Goal: Task Accomplishment & Management: Use online tool/utility

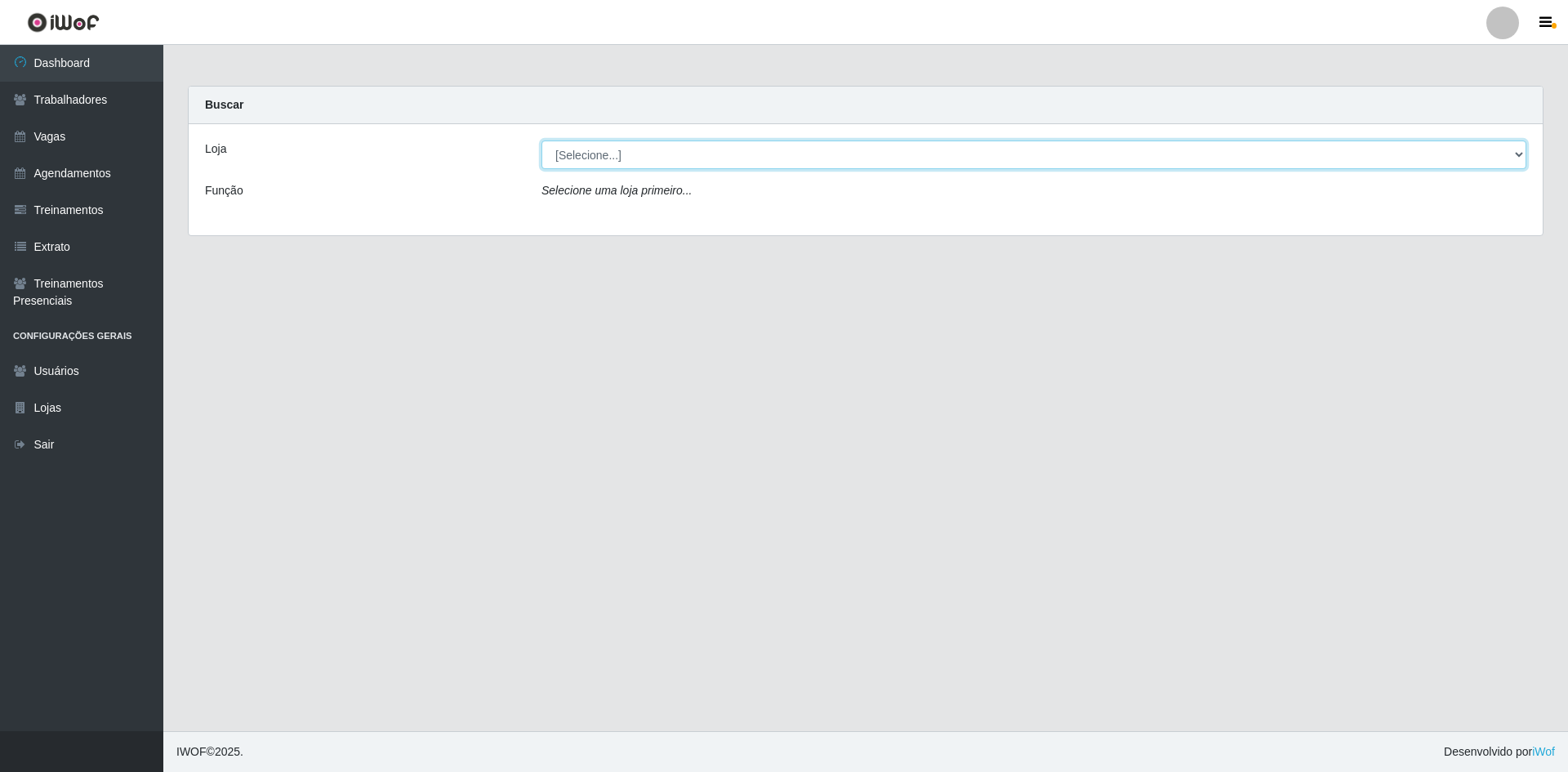
click at [588, 158] on select "[Selecione...] [GEOGRAPHIC_DATA] - [GEOGRAPHIC_DATA] [GEOGRAPHIC_DATA] - [GEOGR…" at bounding box center [1033, 155] width 985 height 29
select select "505"
click at [541, 141] on select "[Selecione...] [GEOGRAPHIC_DATA] - [GEOGRAPHIC_DATA] [GEOGRAPHIC_DATA] - [GEOGR…" at bounding box center [1033, 155] width 985 height 29
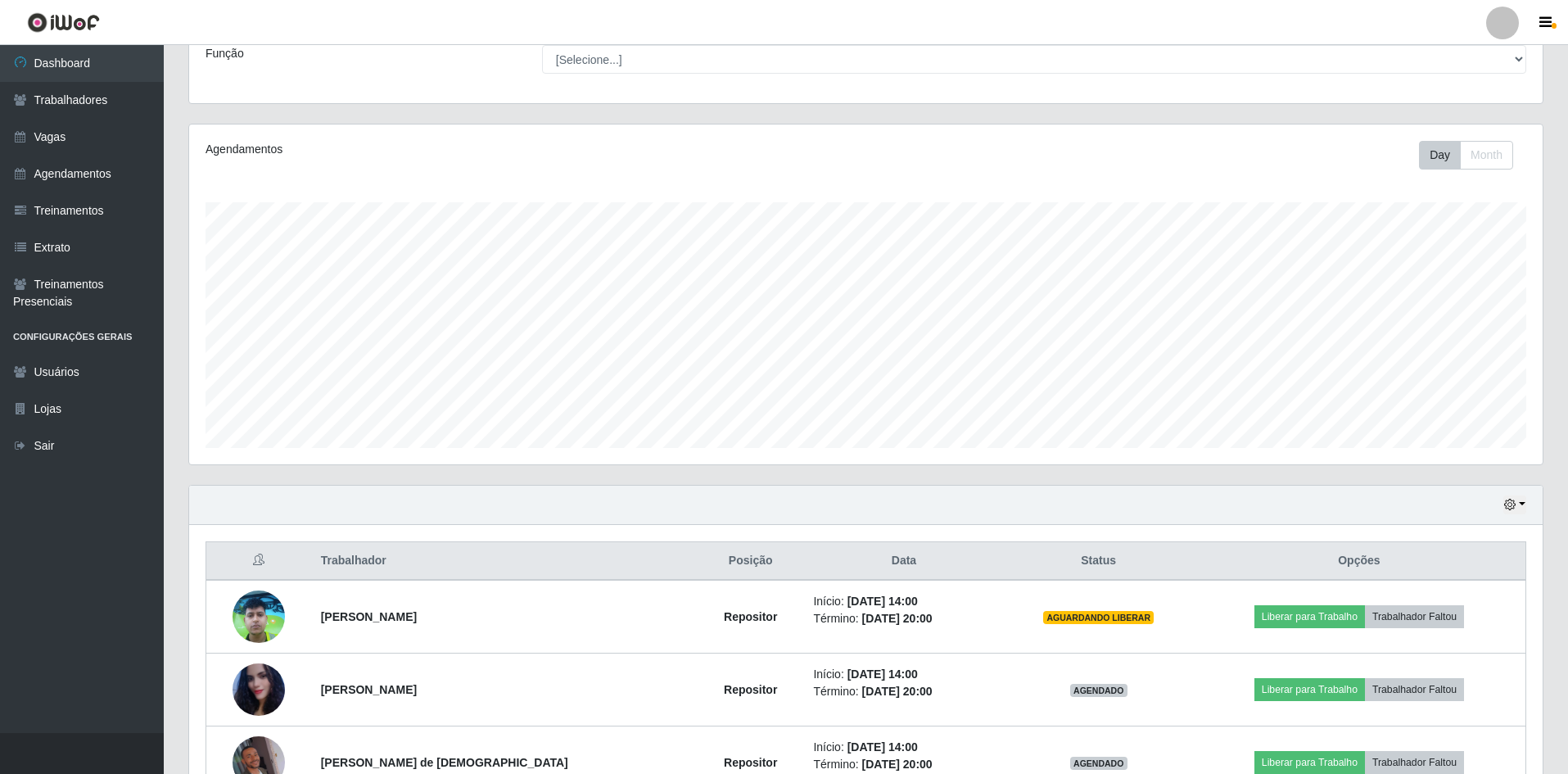
scroll to position [240, 0]
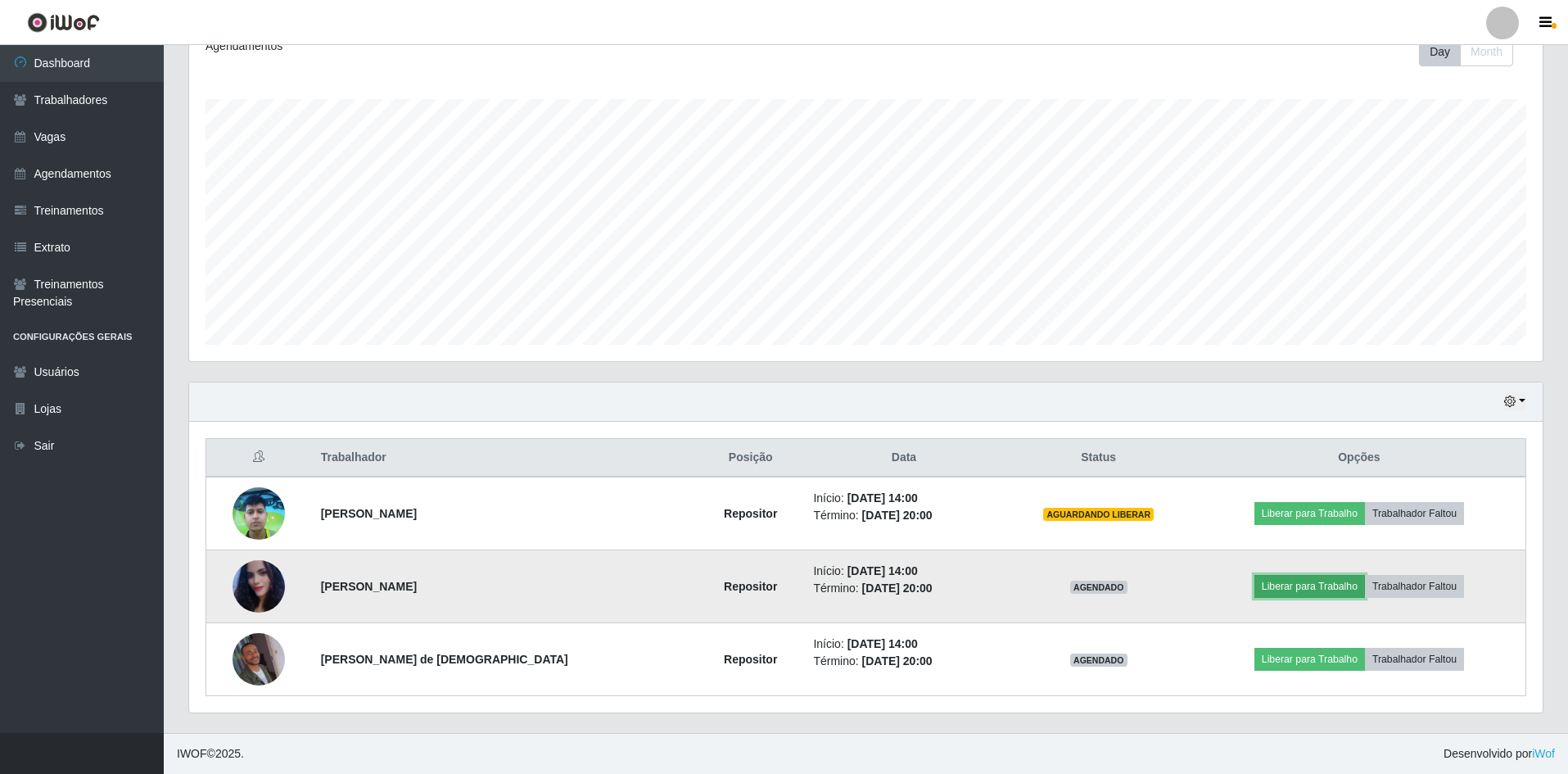
click at [1315, 587] on button "Liberar para Trabalho" at bounding box center [1310, 586] width 110 height 23
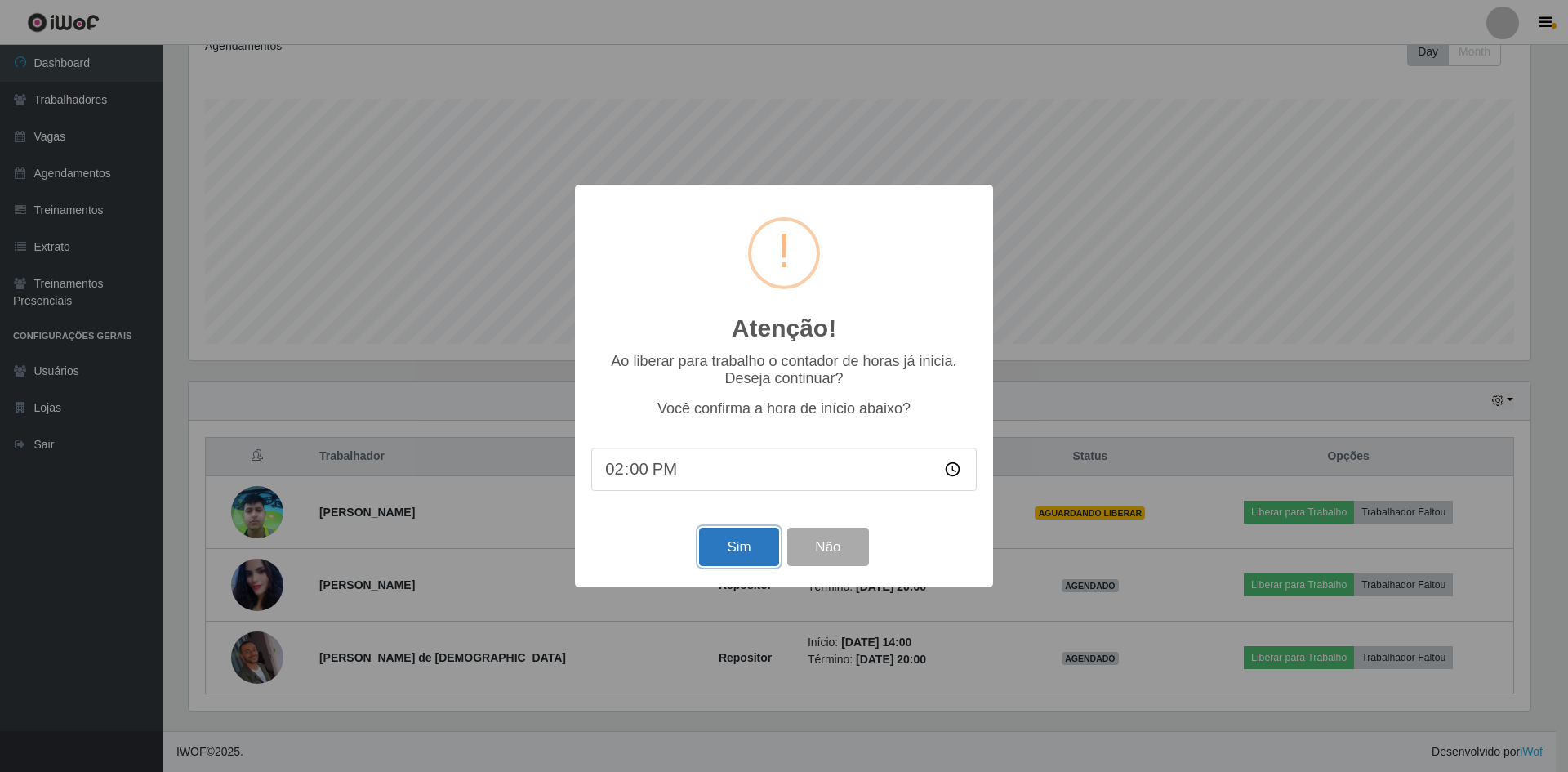
click at [720, 551] on button "Sim" at bounding box center [739, 547] width 80 height 38
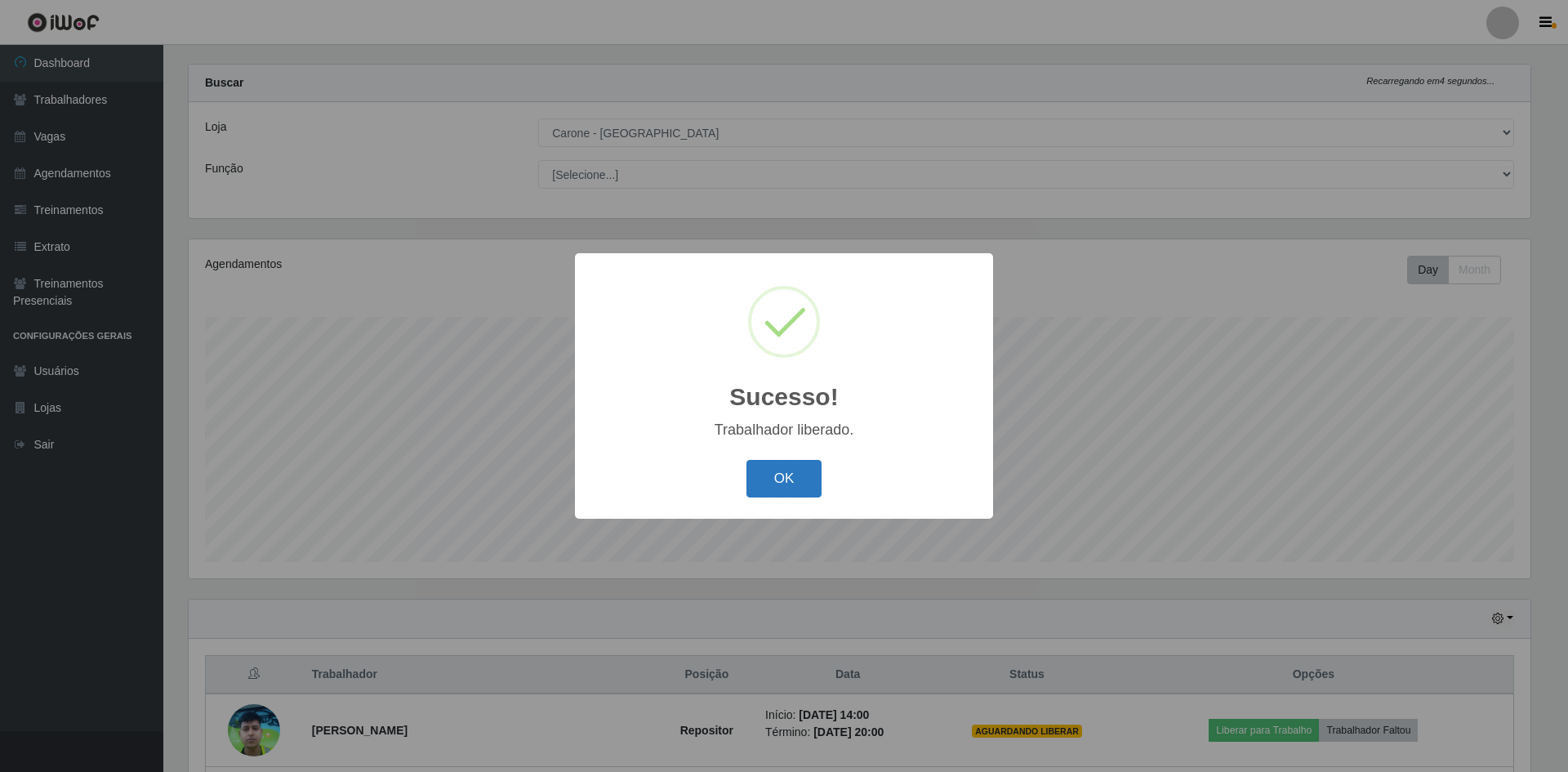
click at [787, 478] on button "OK" at bounding box center [784, 479] width 76 height 38
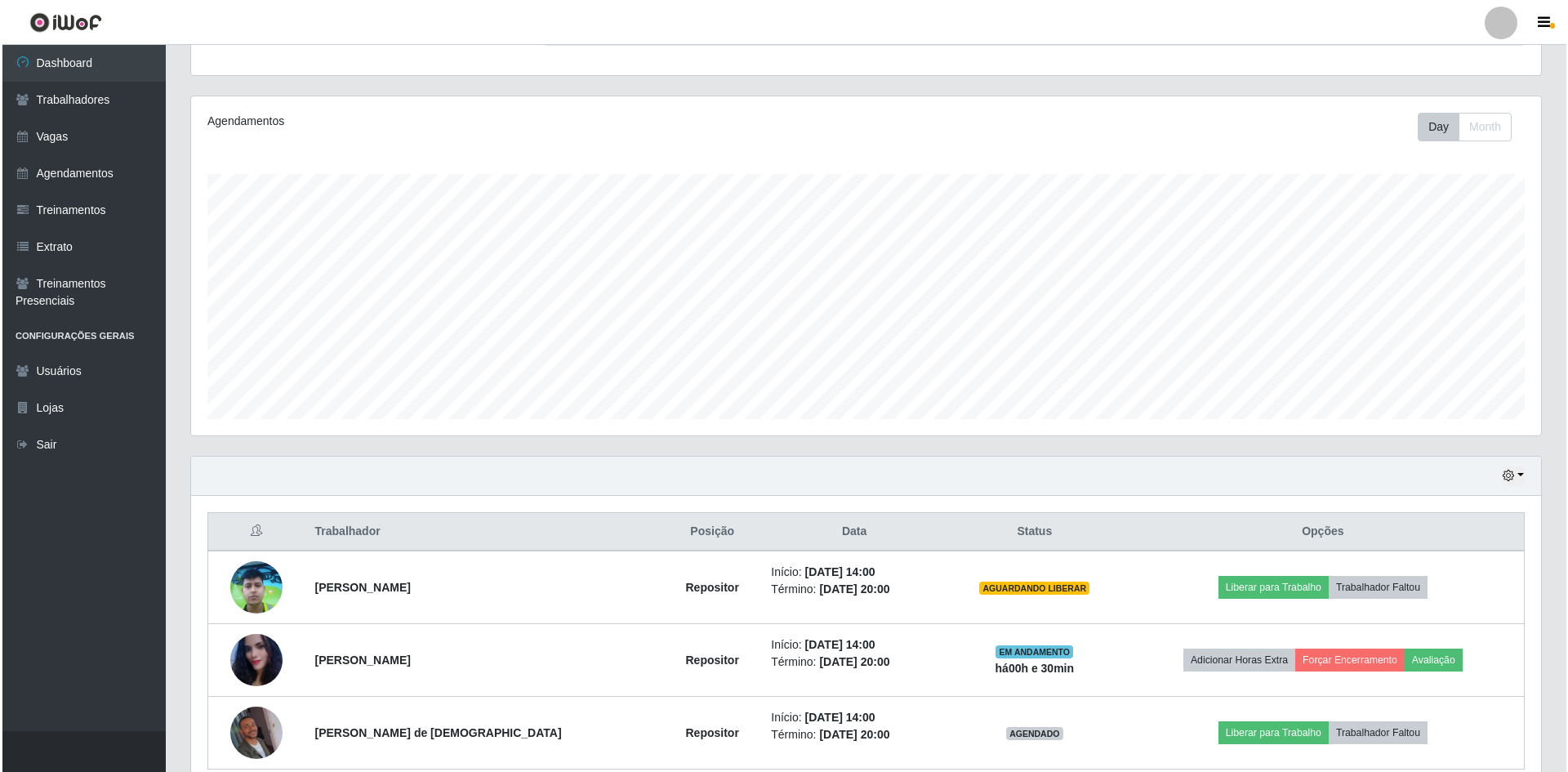
scroll to position [240, 0]
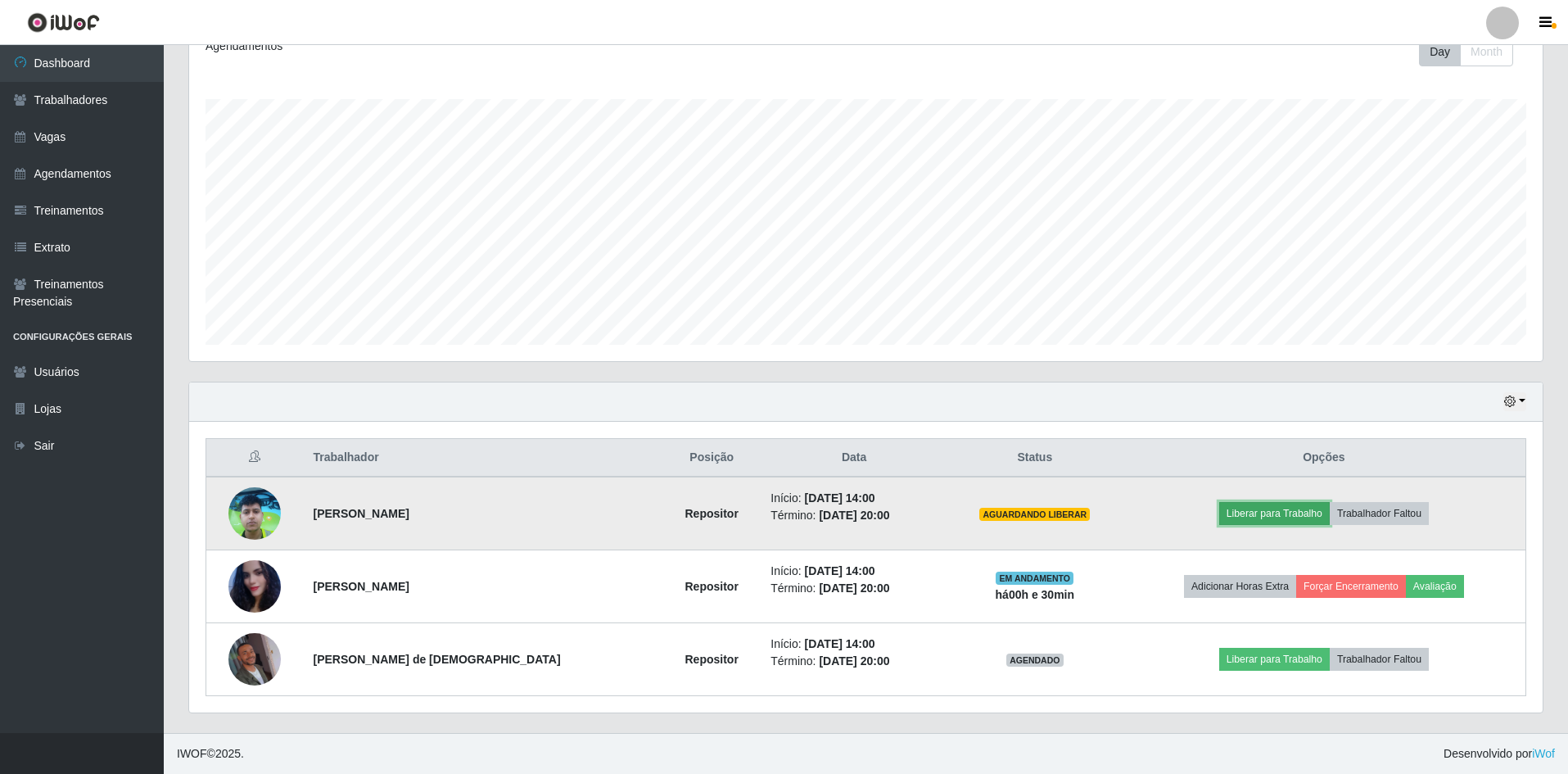
click at [1228, 509] on button "Liberar para Trabalho" at bounding box center [1275, 513] width 110 height 23
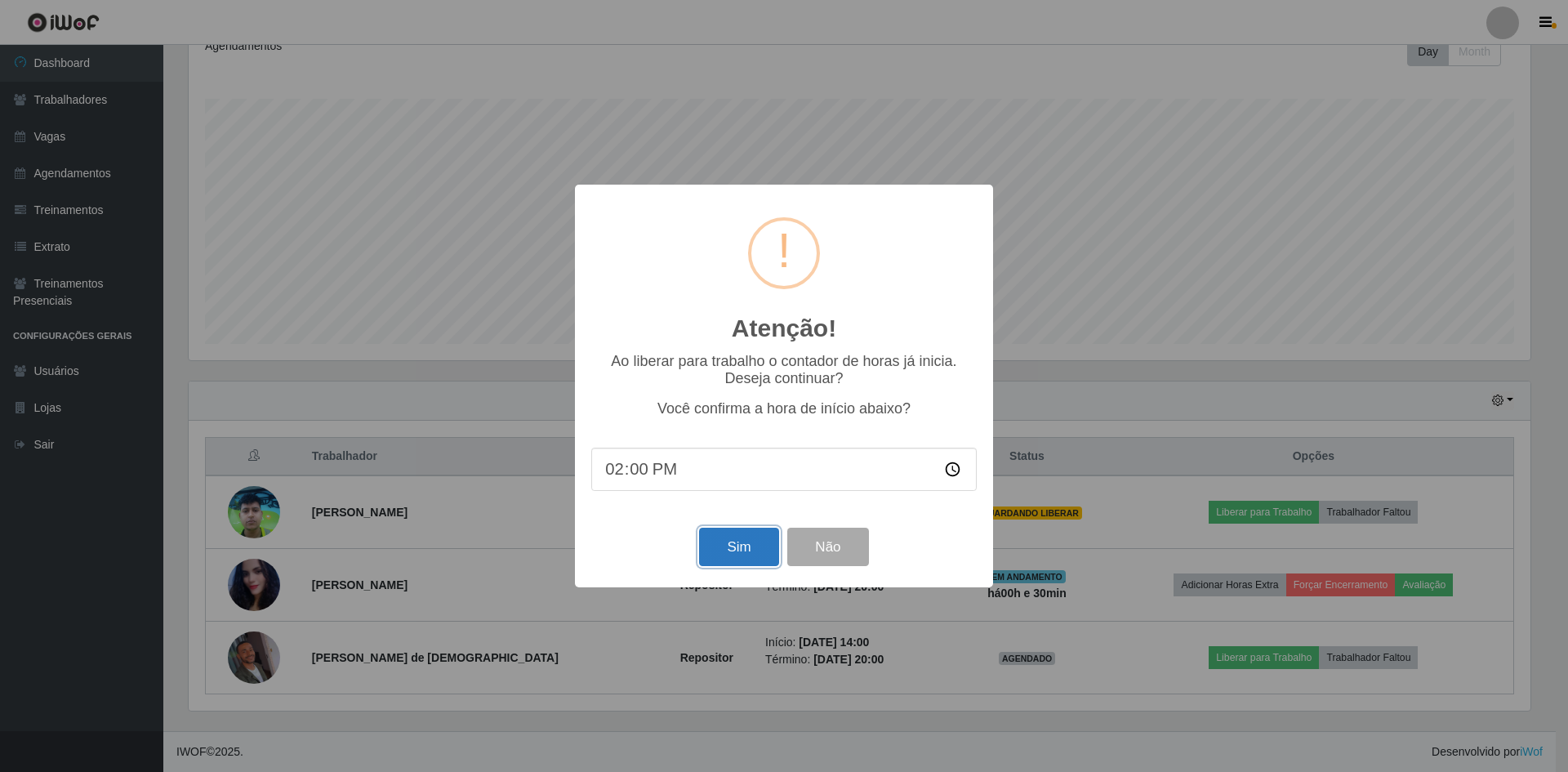
click at [720, 544] on button "Sim" at bounding box center [739, 547] width 80 height 38
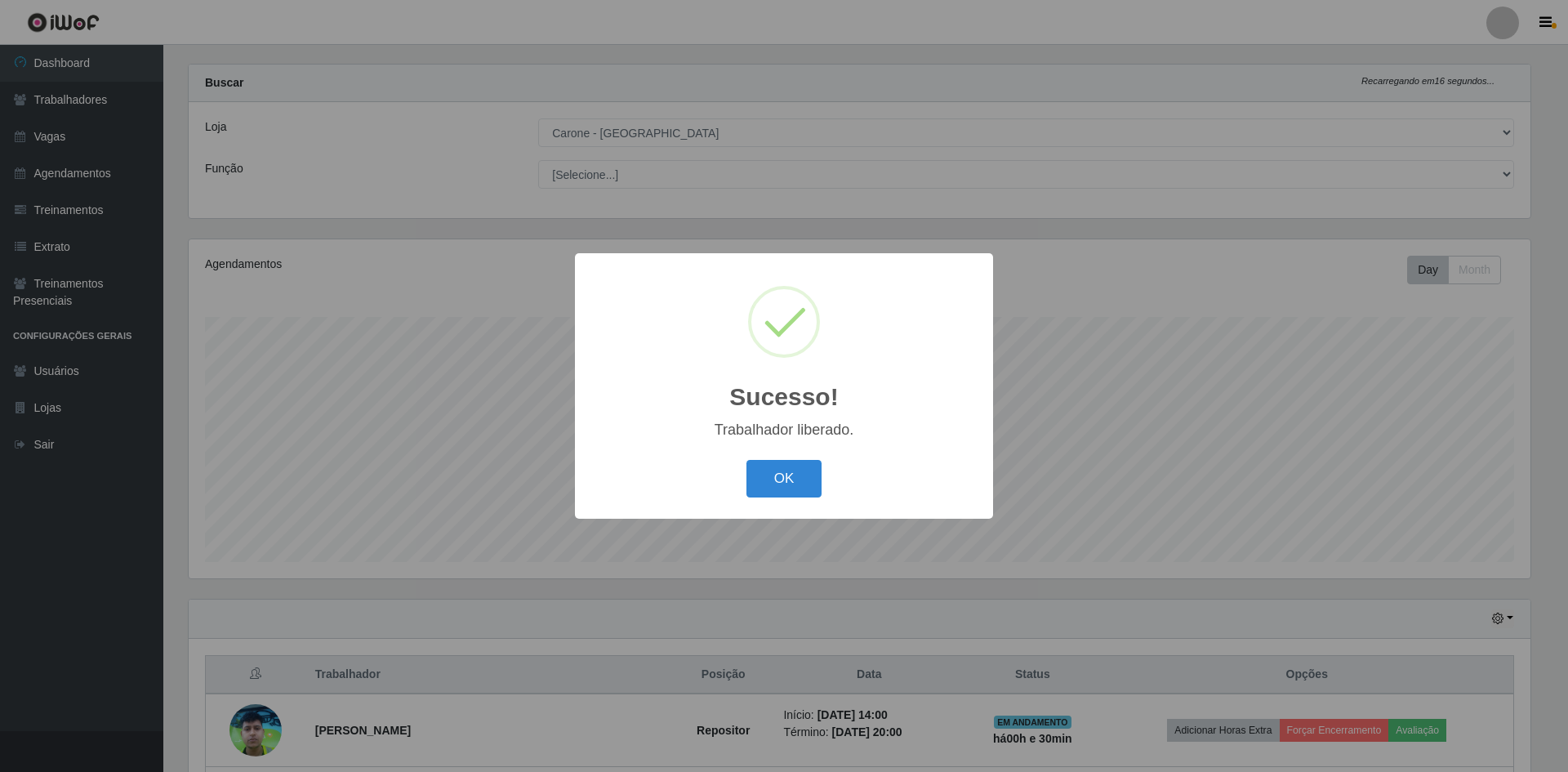
click at [782, 500] on div "OK Cancel" at bounding box center [784, 478] width 385 height 47
click at [780, 496] on button "OK" at bounding box center [784, 479] width 76 height 38
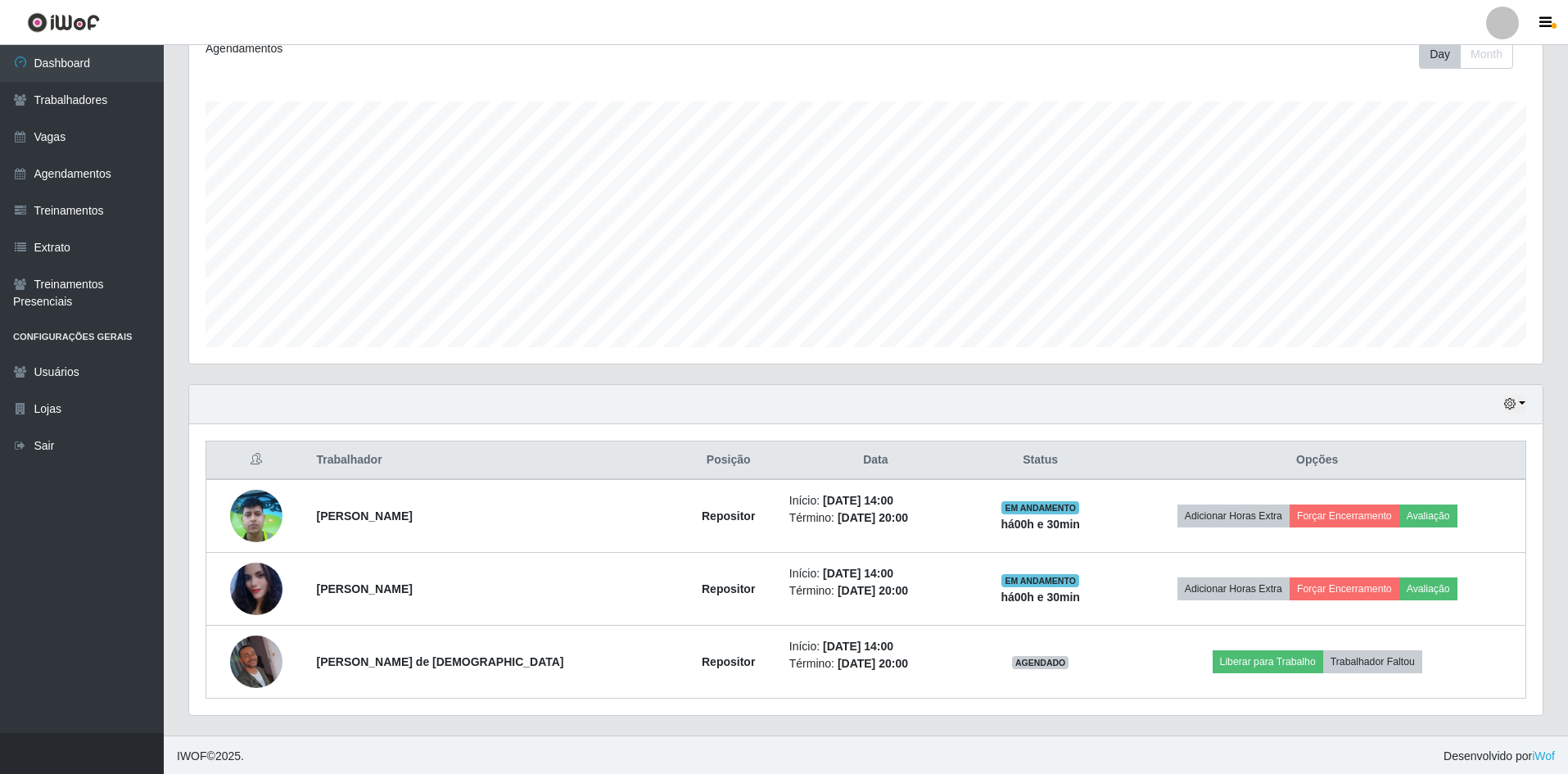
scroll to position [240, 0]
